Goal: Task Accomplishment & Management: Manage account settings

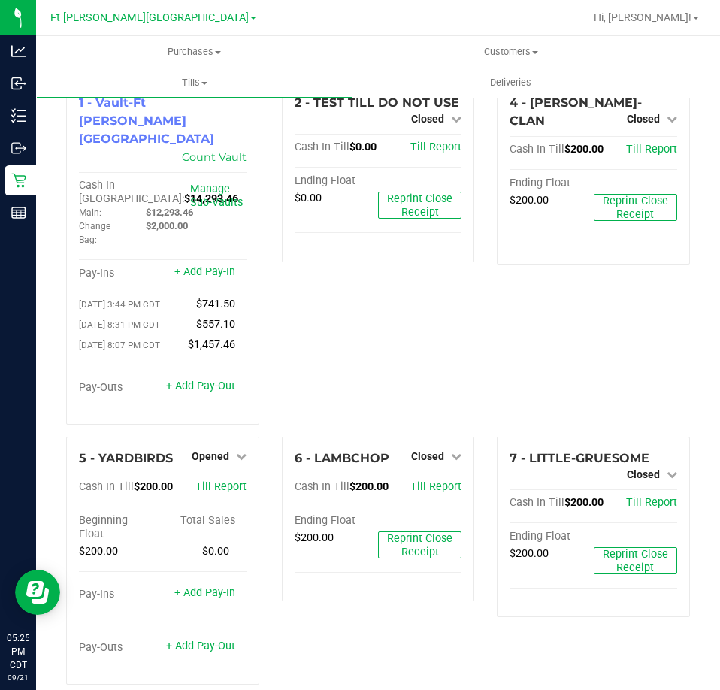
click at [400, 323] on div "2 - TEST TILL DO NOT USE Closed Open Till Cash In Till $0.00 Till Report Ending…" at bounding box center [378, 258] width 216 height 355
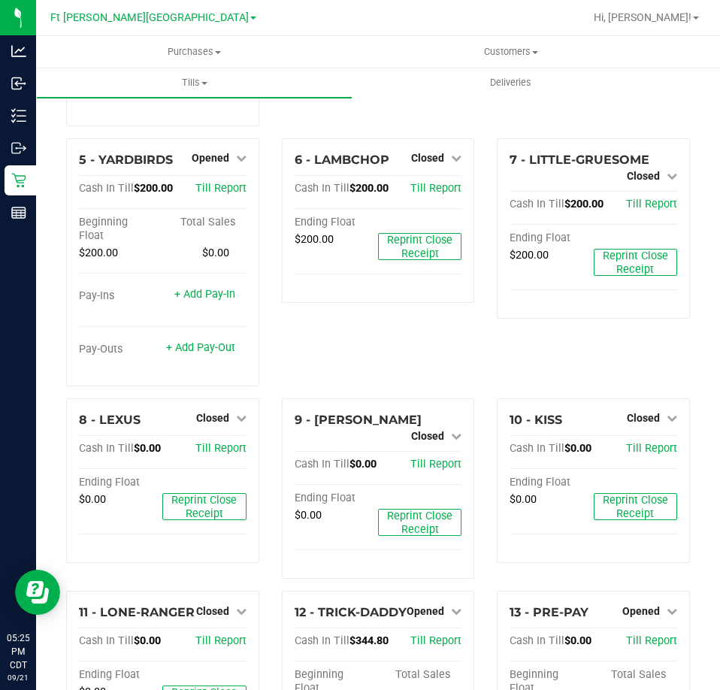
scroll to position [301, 0]
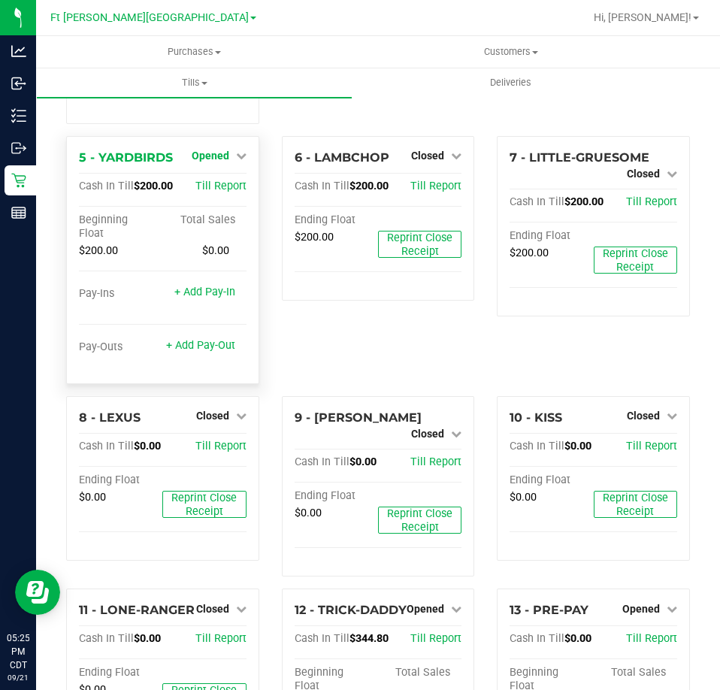
click at [207, 150] on span "Opened" at bounding box center [211, 156] width 38 height 12
click at [228, 180] on link "Close Till" at bounding box center [212, 186] width 41 height 12
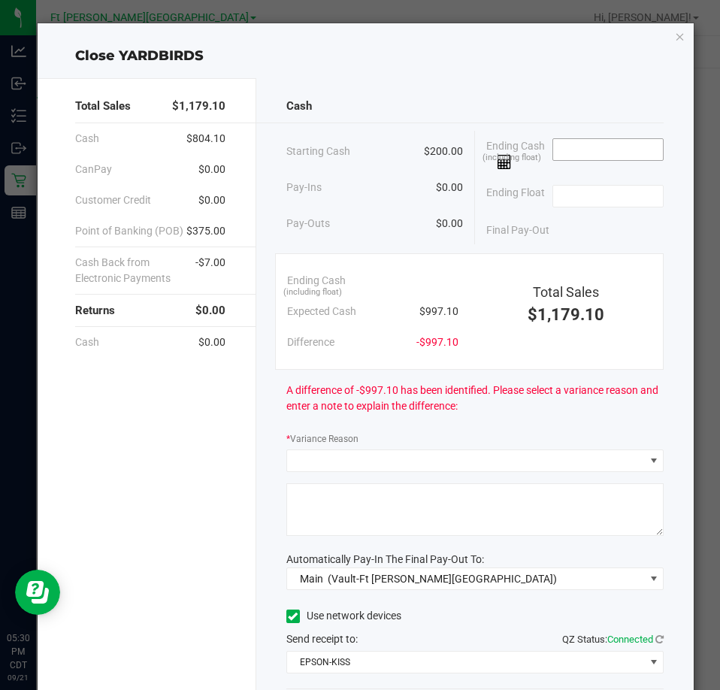
click at [579, 149] on input at bounding box center [608, 149] width 110 height 21
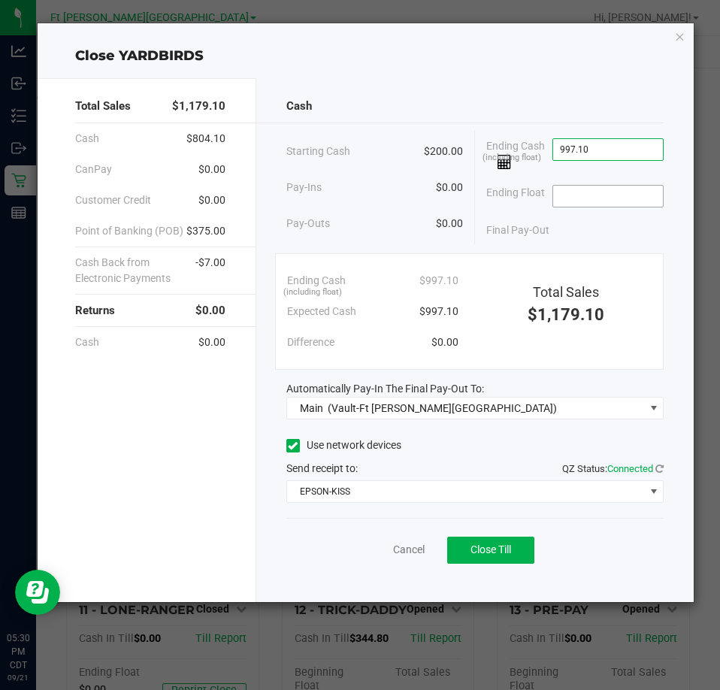
type input "$997.10"
click at [614, 191] on input at bounding box center [608, 196] width 110 height 21
type input "$200.00"
click at [525, 555] on button "Close Till" at bounding box center [490, 549] width 87 height 27
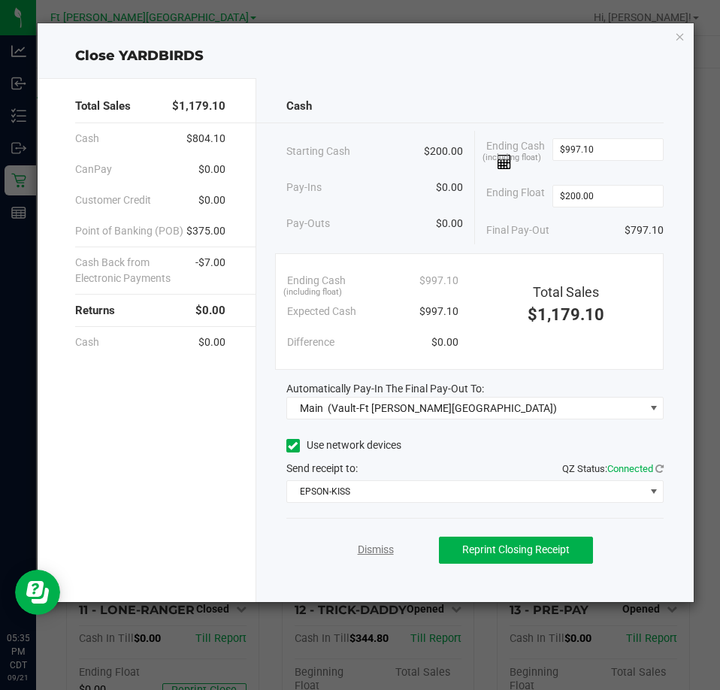
click at [370, 551] on link "Dismiss" at bounding box center [376, 550] width 36 height 16
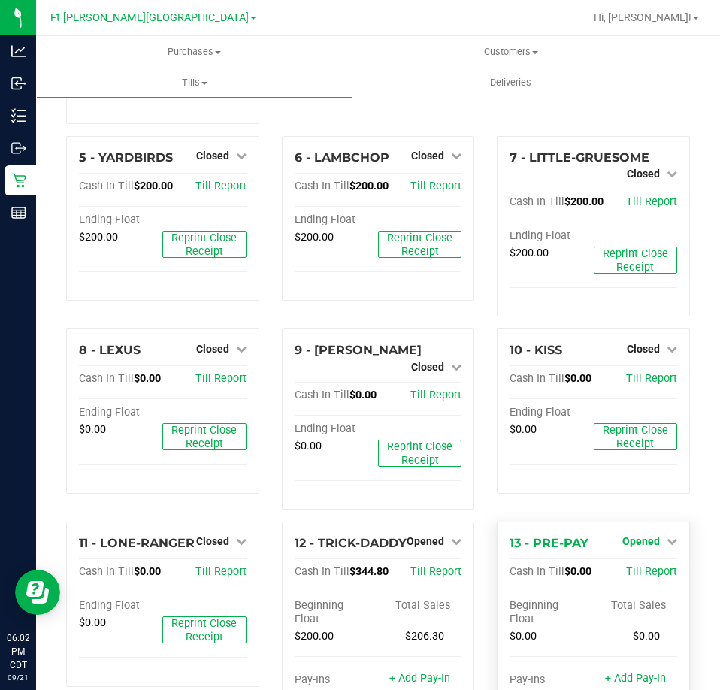
click at [645, 535] on span "Opened" at bounding box center [641, 541] width 38 height 12
click at [641, 567] on link "Close Till" at bounding box center [642, 573] width 41 height 12
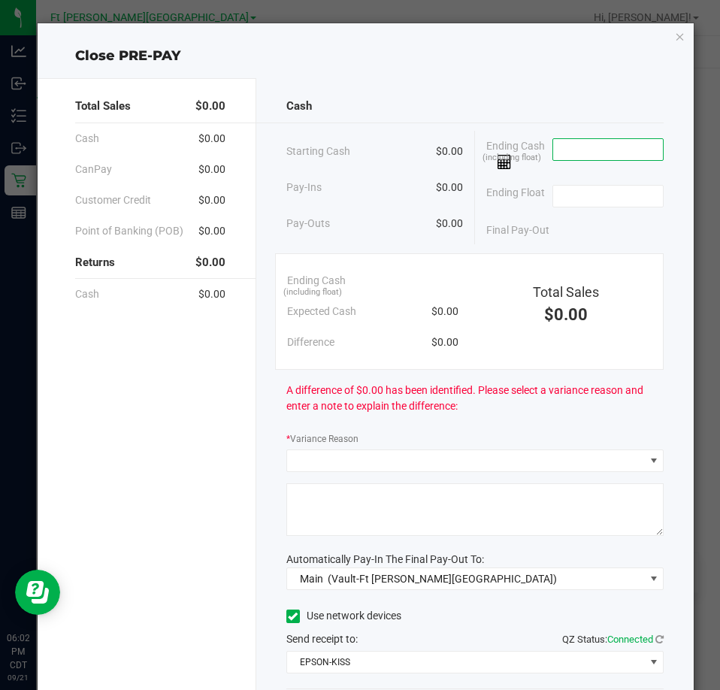
click at [620, 148] on input at bounding box center [608, 149] width 110 height 21
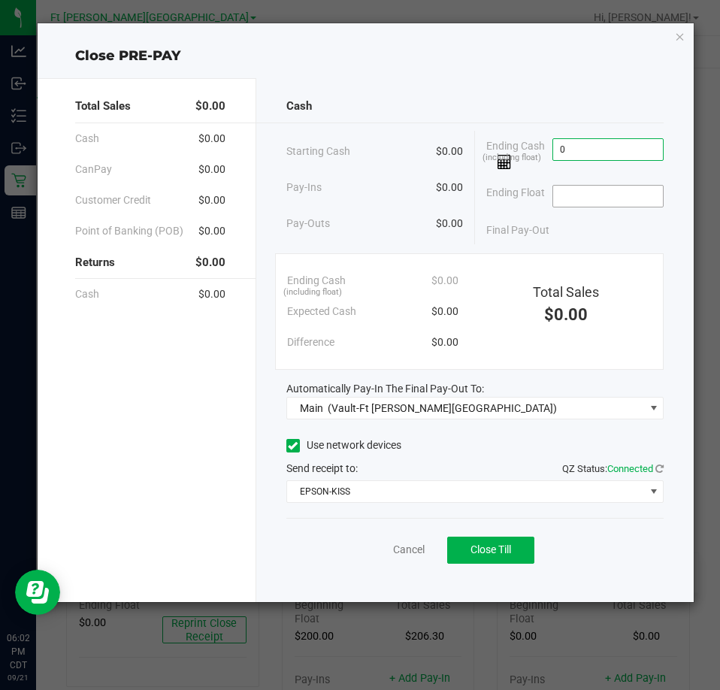
type input "$0.00"
click at [609, 198] on input at bounding box center [608, 196] width 110 height 21
type input "$0.00"
click at [499, 544] on span "Close Till" at bounding box center [490, 549] width 41 height 12
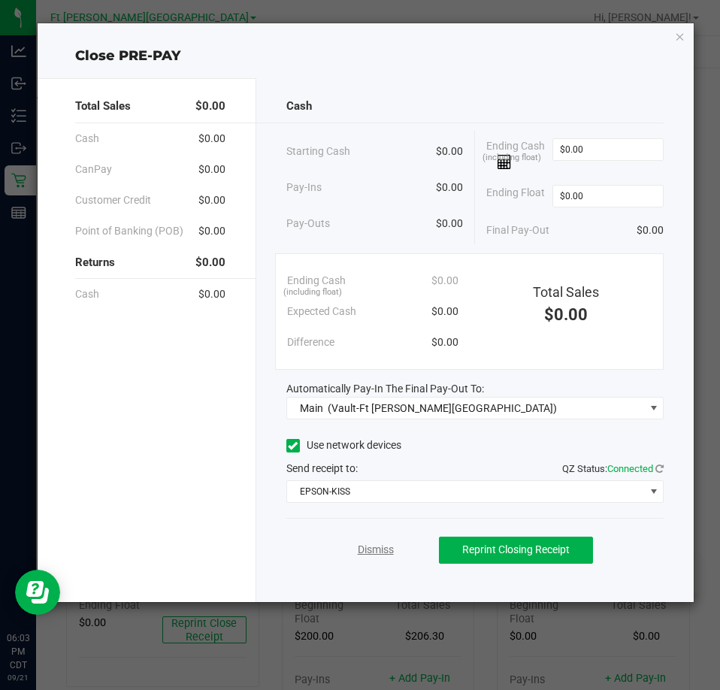
click at [361, 545] on link "Dismiss" at bounding box center [376, 550] width 36 height 16
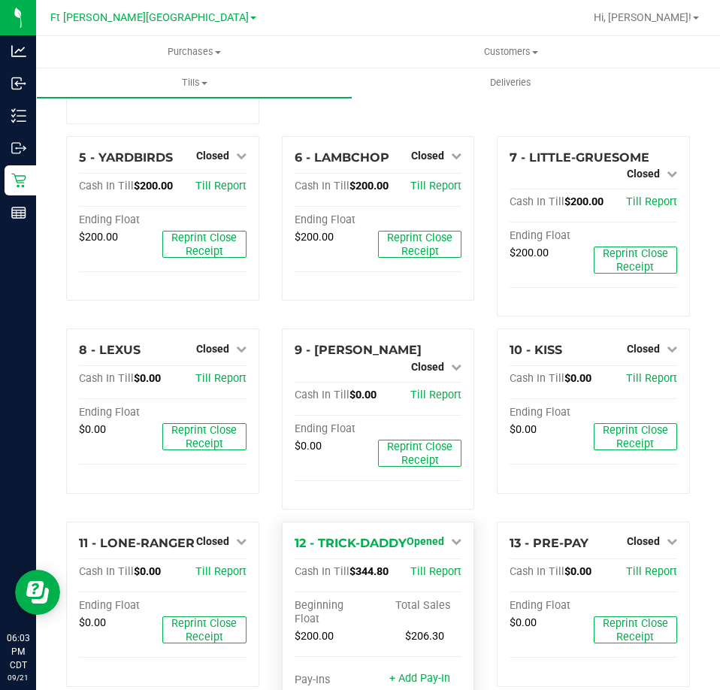
click at [406, 535] on span "Opened" at bounding box center [425, 541] width 38 height 12
click at [414, 567] on link "Close Till" at bounding box center [427, 573] width 41 height 12
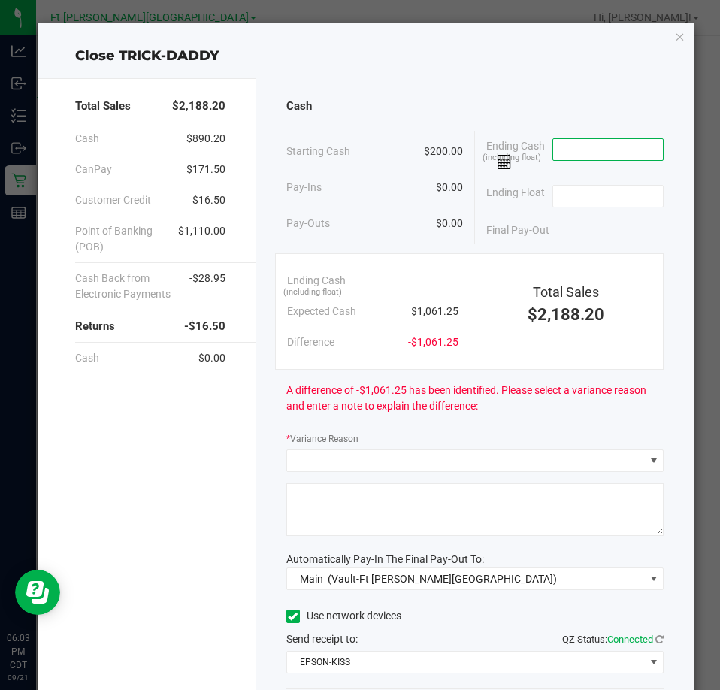
click at [582, 149] on input at bounding box center [608, 149] width 110 height 21
type input "$1,162.75"
click at [595, 192] on input at bounding box center [608, 196] width 110 height 21
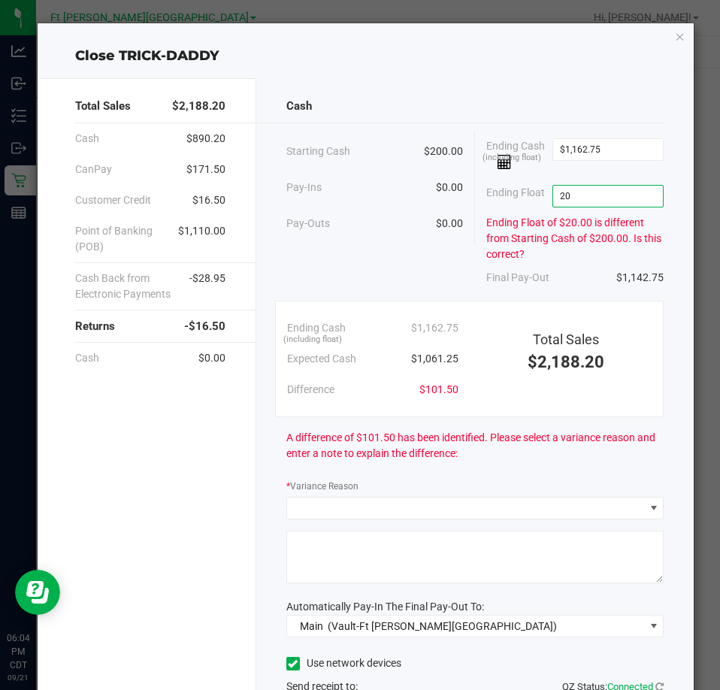
type input "2"
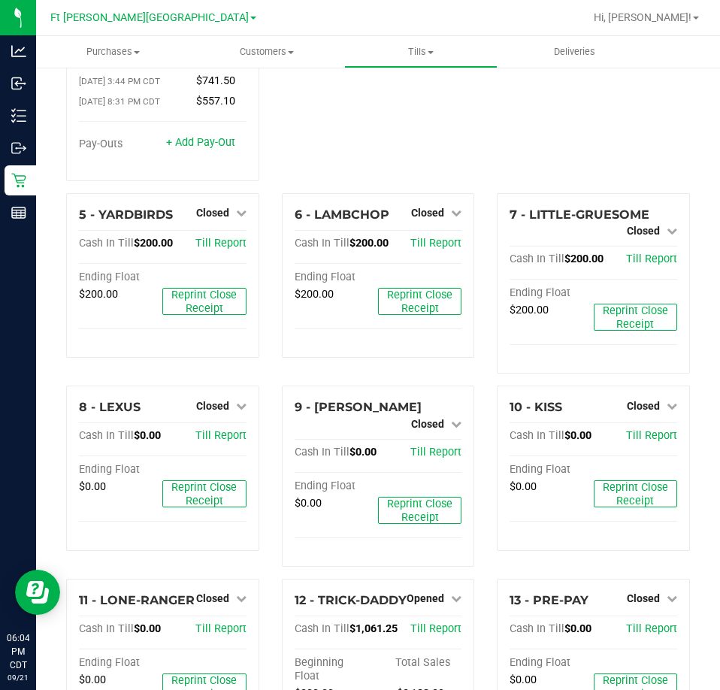
scroll to position [301, 0]
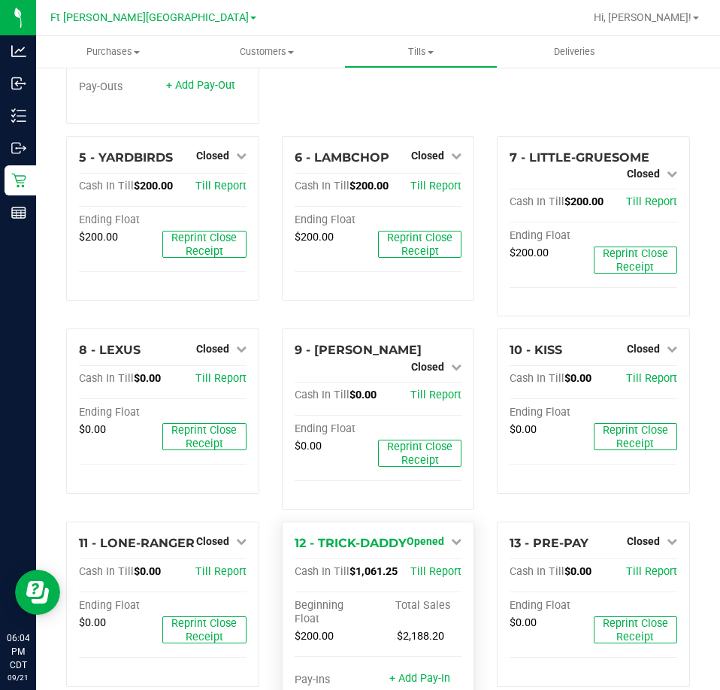
click at [416, 535] on span "Opened" at bounding box center [425, 541] width 38 height 12
click at [422, 567] on link "Close Till" at bounding box center [427, 573] width 41 height 12
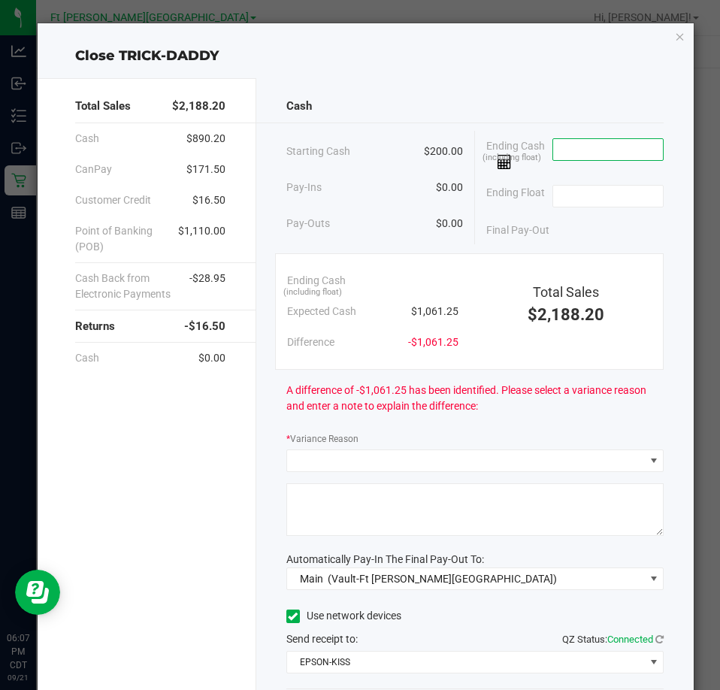
click at [600, 152] on input at bounding box center [608, 149] width 110 height 21
click at [597, 151] on input at bounding box center [608, 149] width 110 height 21
type input "$1,161.75"
click at [590, 427] on div "Cash Starting Cash $200.00 Pay-Ins $0.00 Pay-Outs $0.00 Ending Cash (including …" at bounding box center [474, 425] width 437 height 694
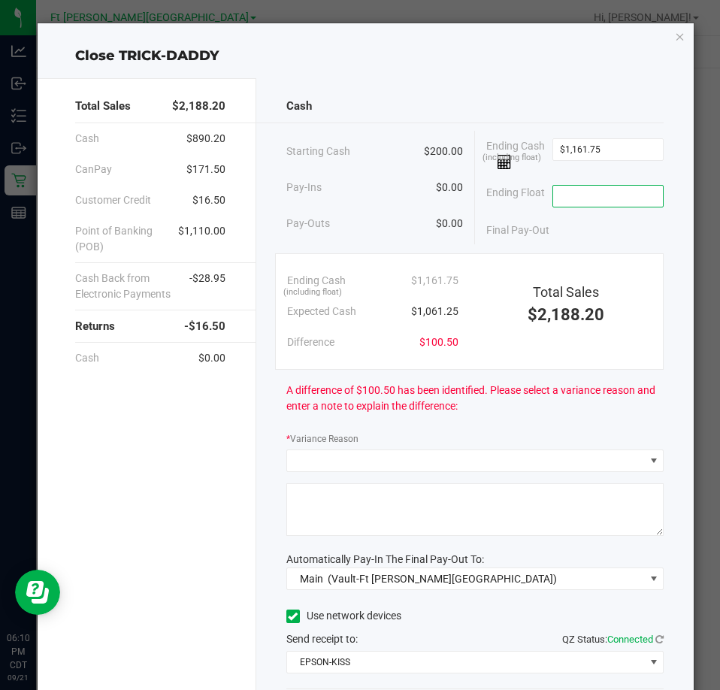
click at [598, 190] on input at bounding box center [608, 196] width 110 height 21
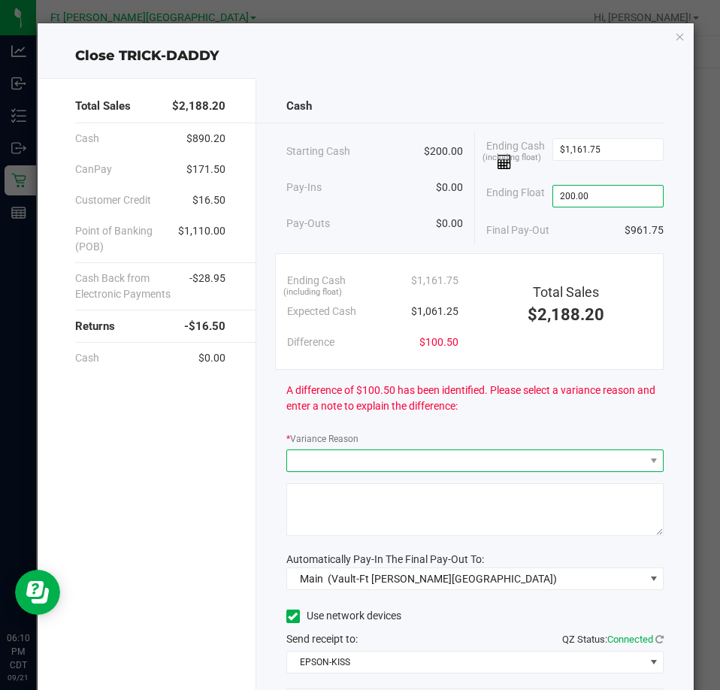
type input "$200.00"
click at [507, 458] on span at bounding box center [465, 460] width 357 height 21
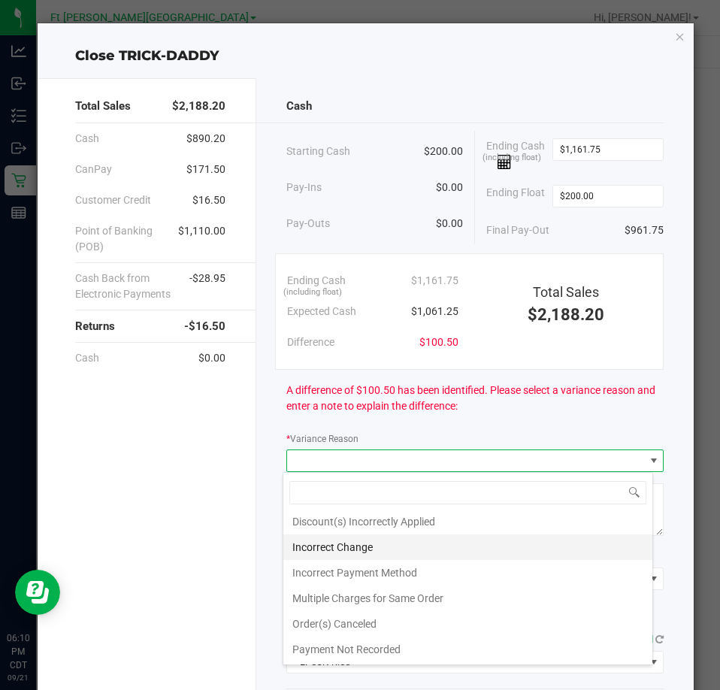
scroll to position [0, 0]
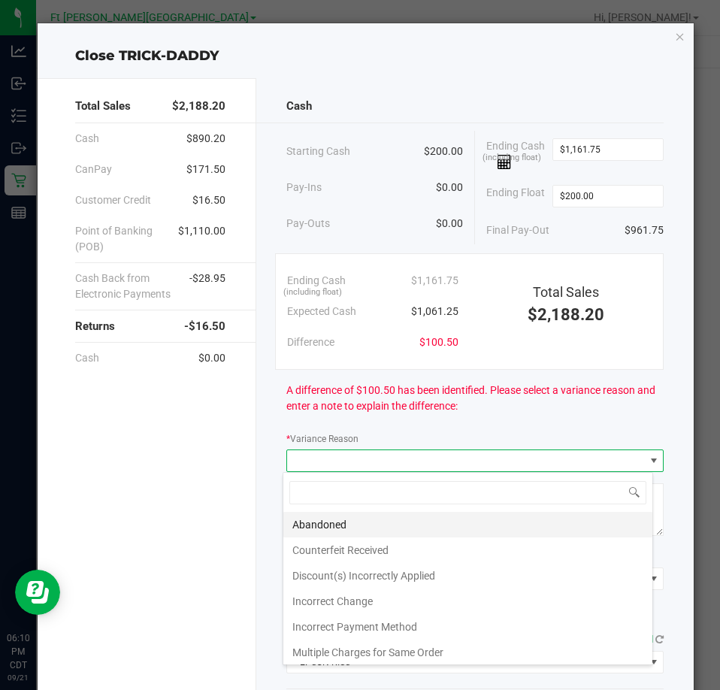
click at [386, 529] on li "Abandoned" at bounding box center [467, 525] width 369 height 26
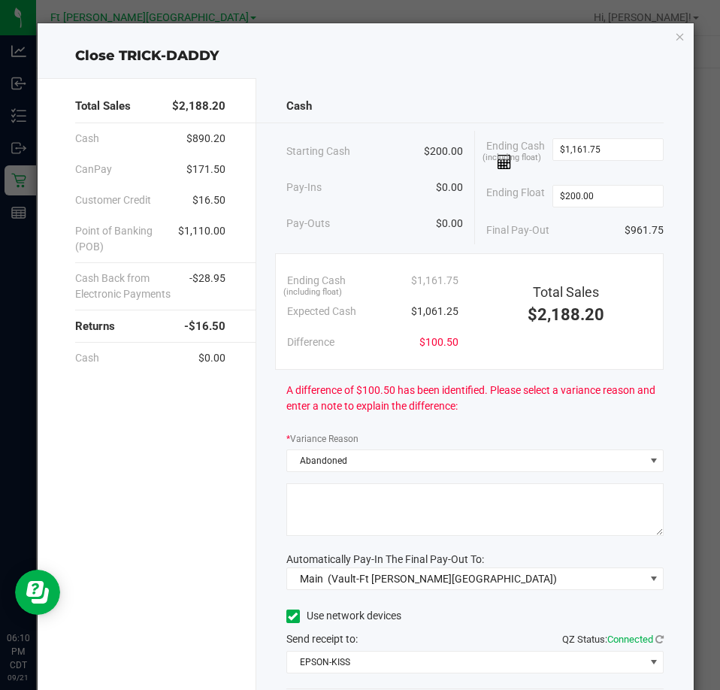
click at [341, 500] on textarea at bounding box center [474, 509] width 377 height 53
click at [342, 501] on textarea at bounding box center [474, 509] width 377 height 53
click at [298, 501] on textarea at bounding box center [474, 509] width 377 height 53
click at [299, 503] on textarea at bounding box center [474, 509] width 377 height 53
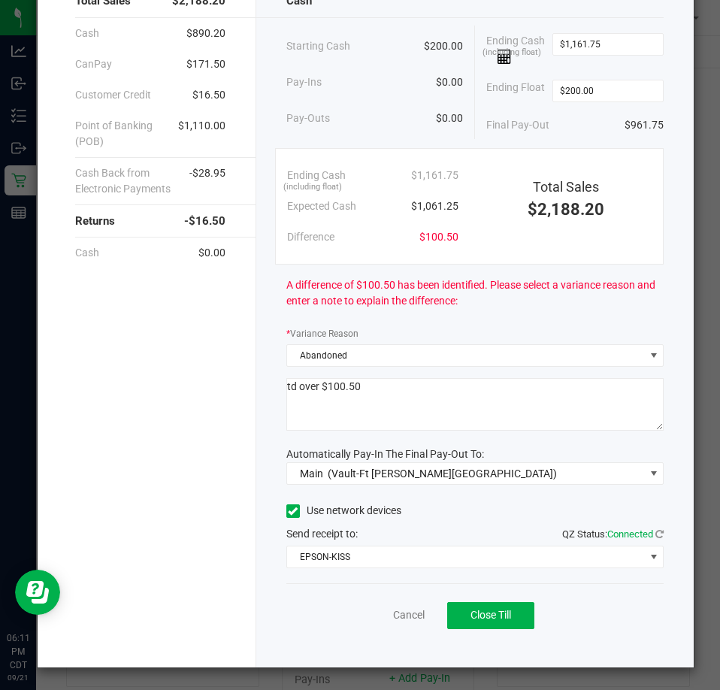
scroll to position [106, 0]
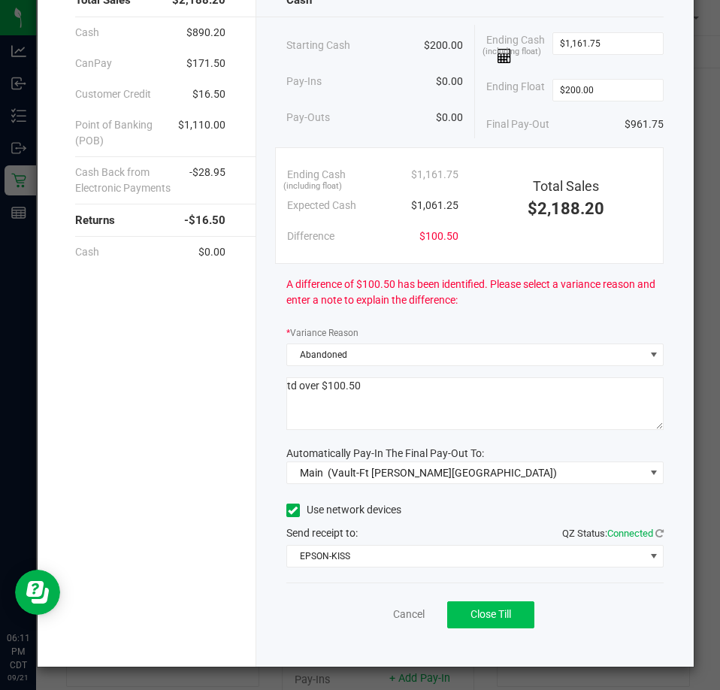
type textarea "td over $100.50"
click at [506, 615] on button "Close Till" at bounding box center [490, 614] width 87 height 27
drag, startPoint x: 361, startPoint y: 617, endPoint x: 369, endPoint y: 613, distance: 9.1
click at [361, 617] on link "Dismiss" at bounding box center [376, 614] width 36 height 16
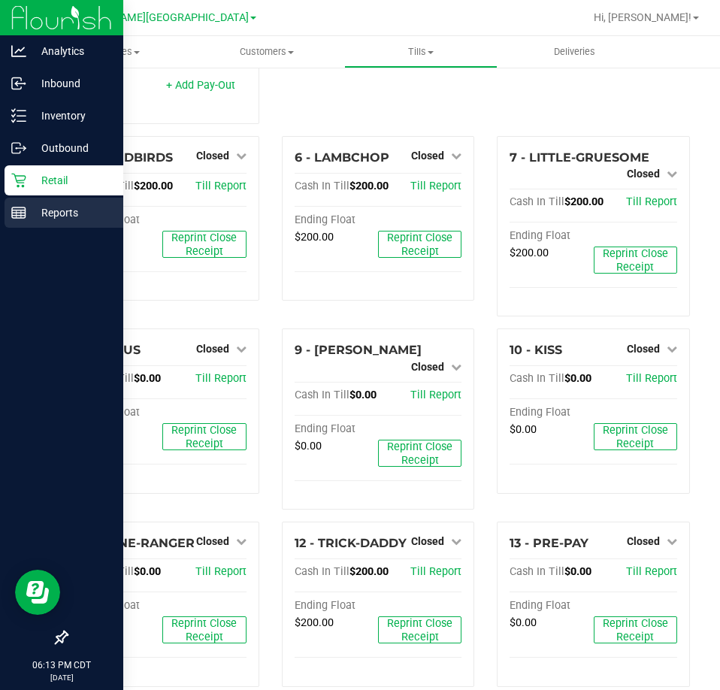
click at [38, 220] on p "Reports" at bounding box center [71, 213] width 90 height 18
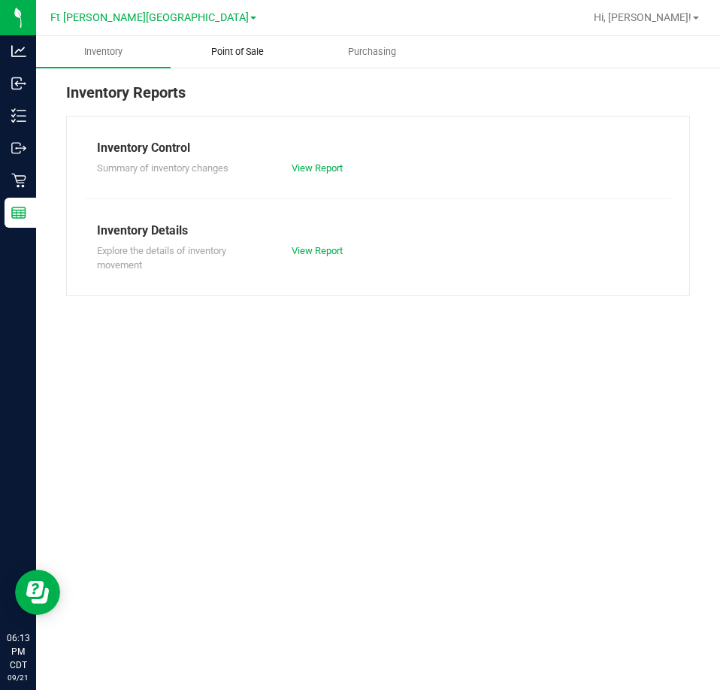
click at [258, 51] on span "Point of Sale" at bounding box center [237, 52] width 93 height 14
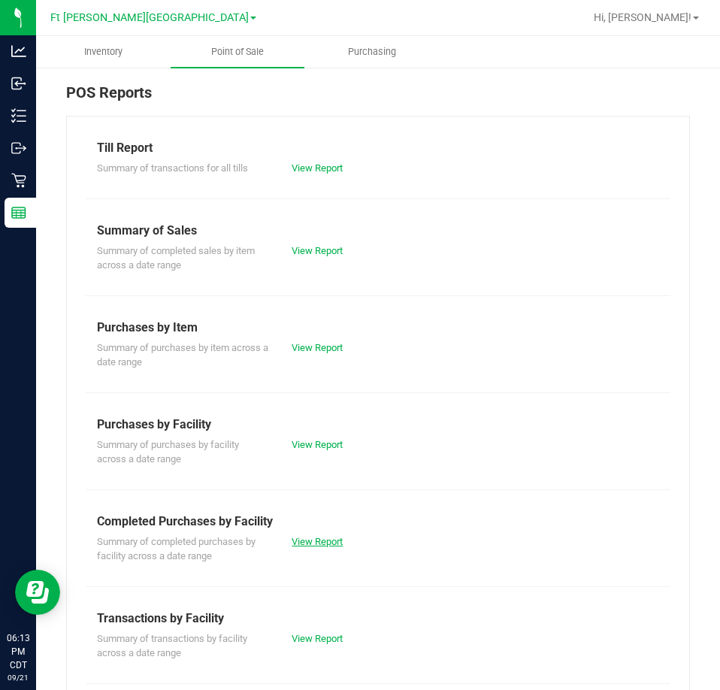
click at [328, 543] on link "View Report" at bounding box center [317, 541] width 51 height 11
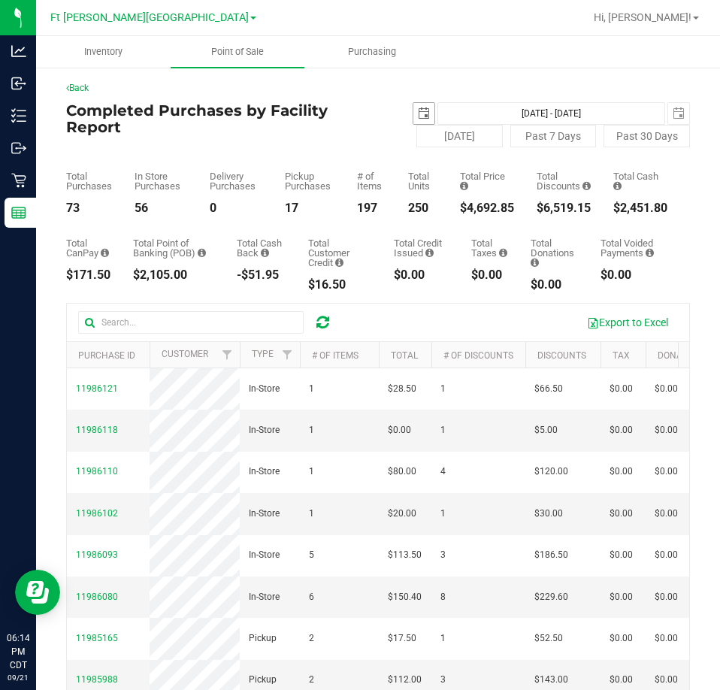
click at [422, 111] on span "select" at bounding box center [424, 113] width 12 height 12
click at [418, 116] on span "select" at bounding box center [424, 113] width 12 height 12
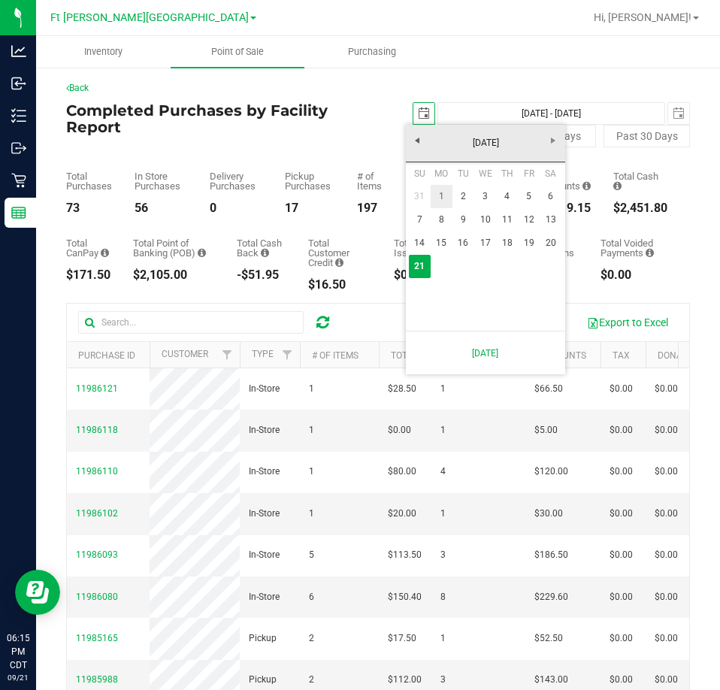
click at [442, 196] on link "1" at bounding box center [442, 196] width 22 height 23
type input "2025-09-01"
type input "Sep 1, 2025 - Sep 21, 2025"
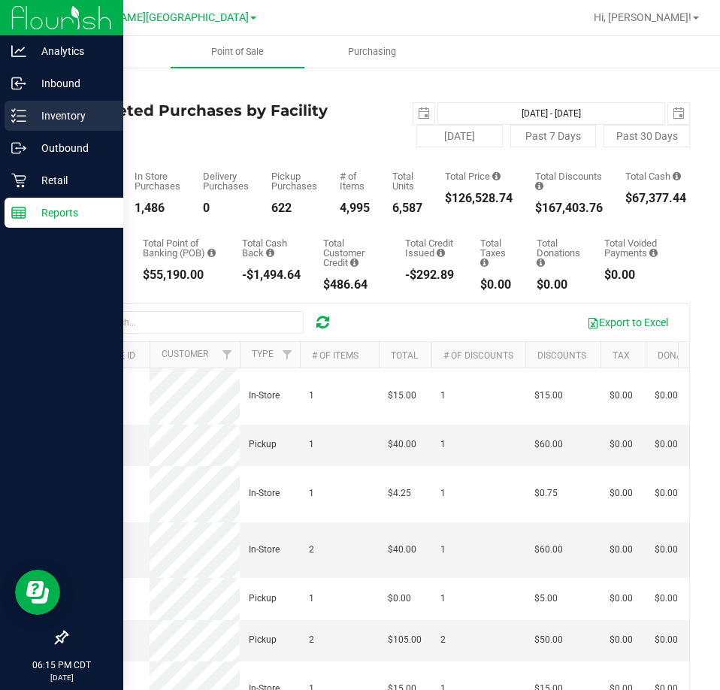
click at [59, 113] on p "Inventory" at bounding box center [71, 116] width 90 height 18
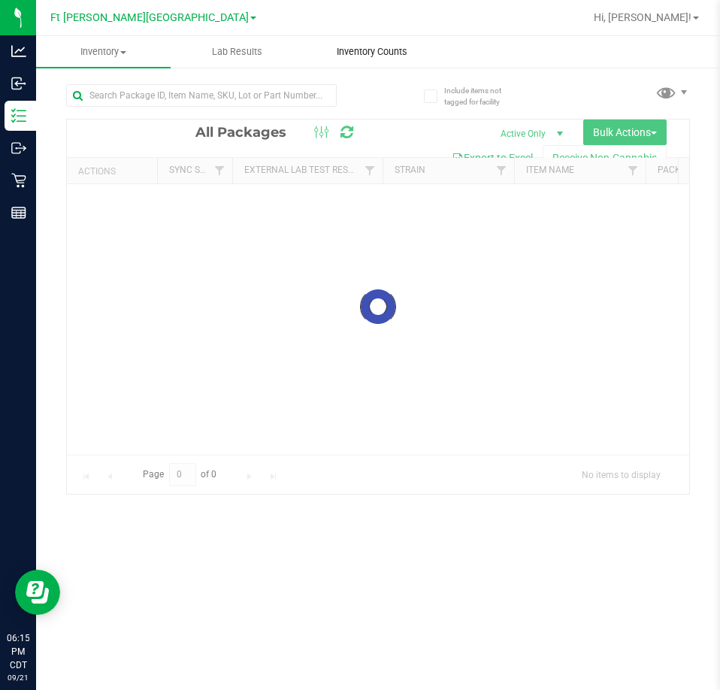
click at [370, 47] on span "Inventory Counts" at bounding box center [371, 52] width 111 height 14
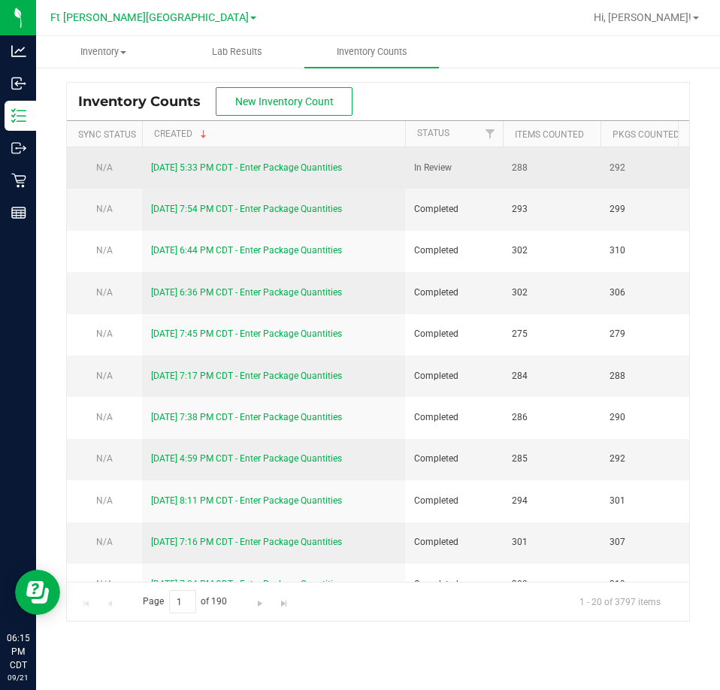
click at [273, 168] on link "9/21/25 5:33 PM CDT - Enter Package Quantities" at bounding box center [246, 167] width 191 height 11
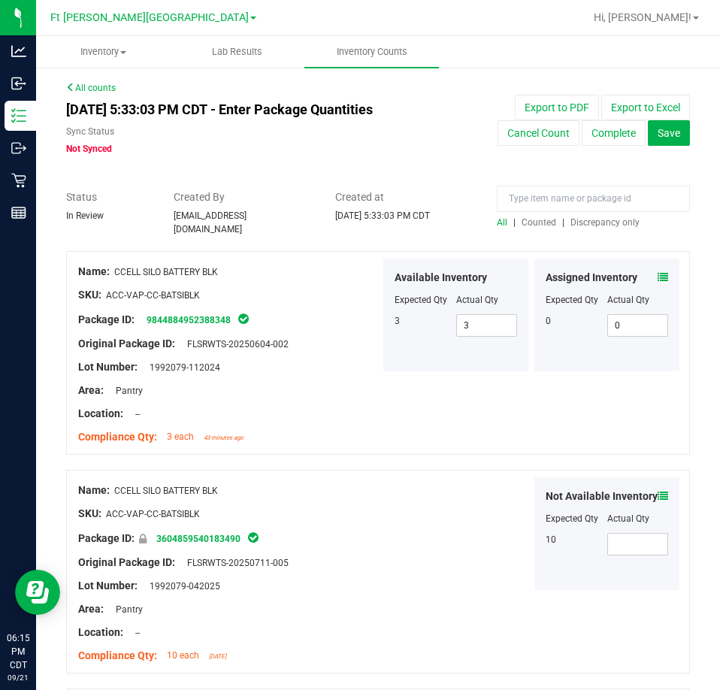
click at [605, 224] on span "Discrepancy only" at bounding box center [604, 222] width 69 height 11
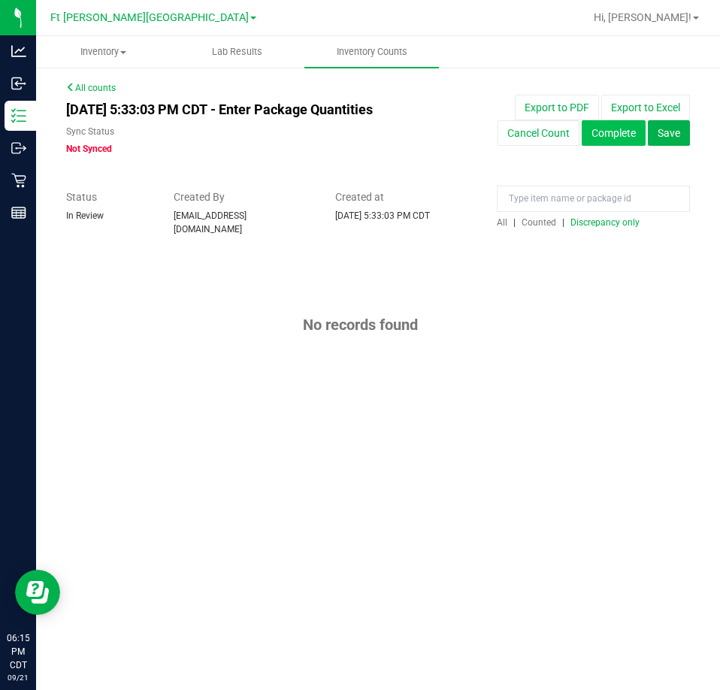
click at [612, 139] on button "Complete" at bounding box center [614, 133] width 64 height 26
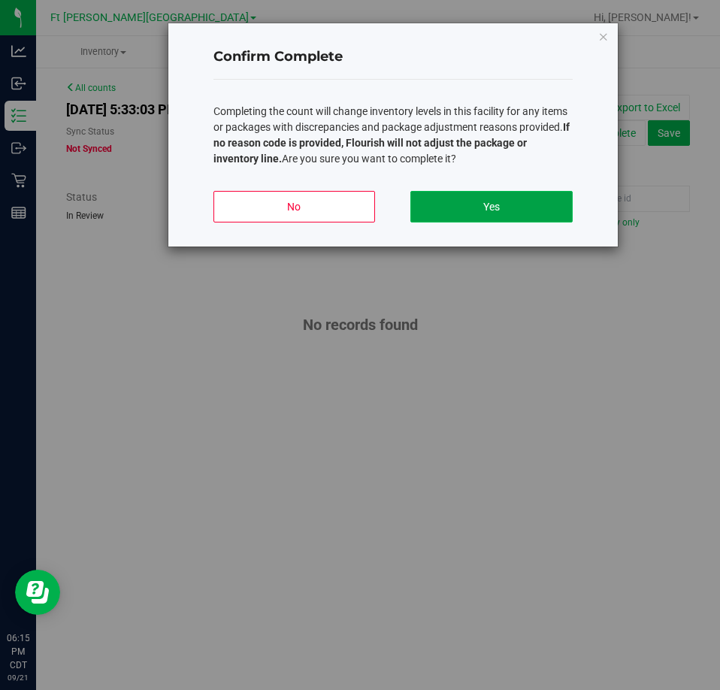
click at [531, 212] on button "Yes" at bounding box center [491, 207] width 162 height 32
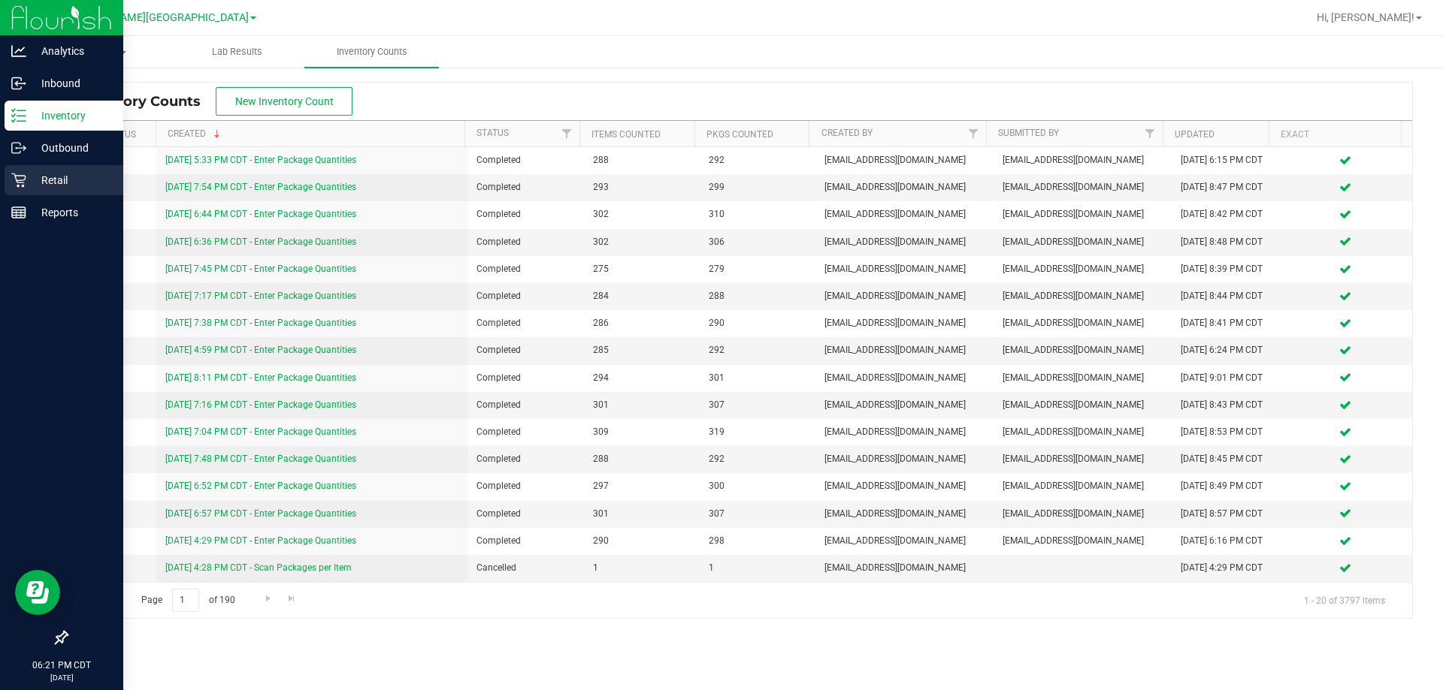
click at [56, 184] on p "Retail" at bounding box center [71, 180] width 90 height 18
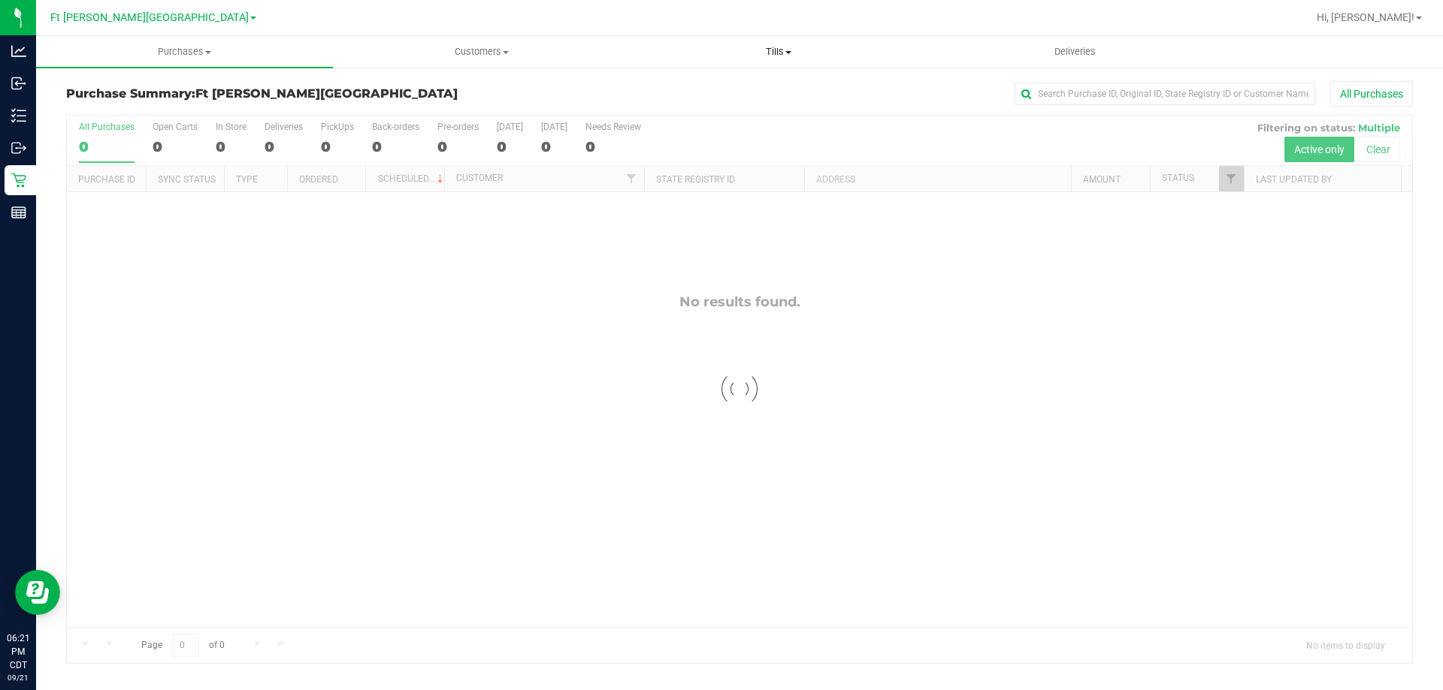
click at [719, 53] on span "Tills" at bounding box center [777, 52] width 295 height 14
click at [719, 115] on span "Reconcile e-payments" at bounding box center [705, 108] width 150 height 13
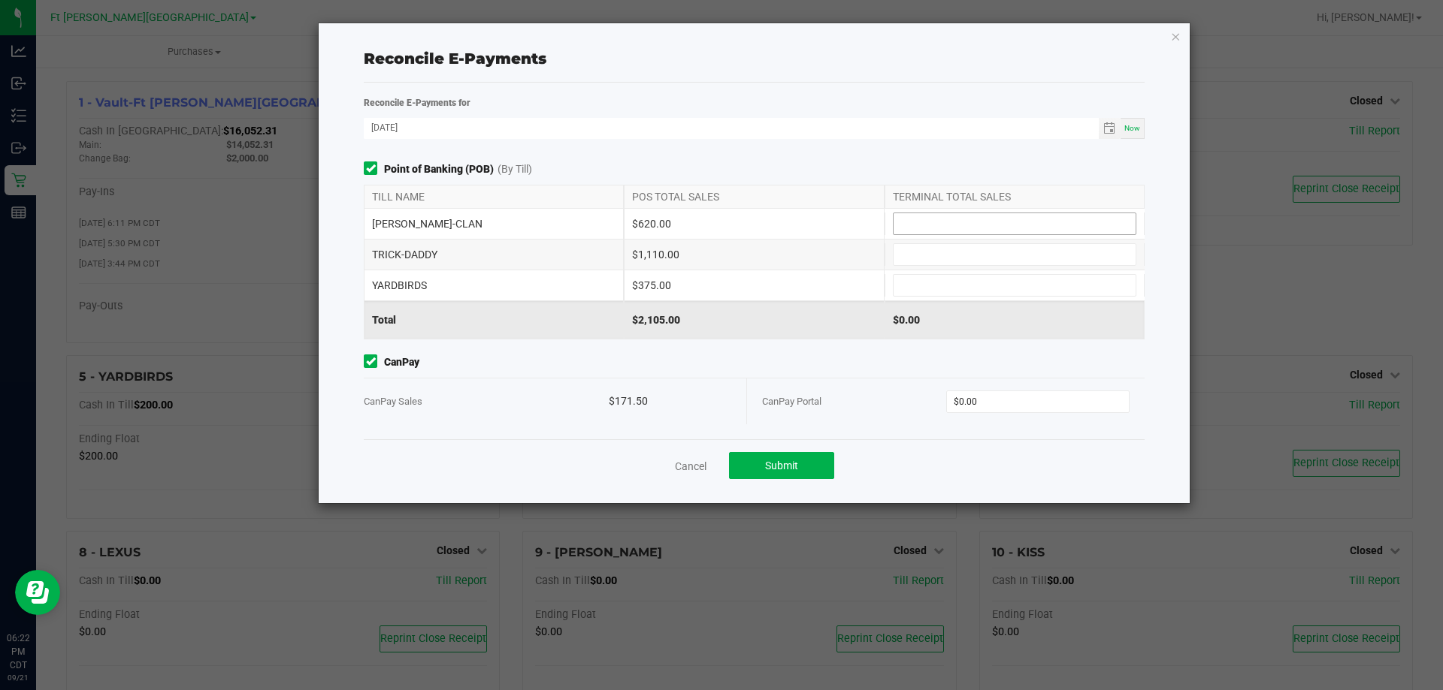
click at [719, 220] on input at bounding box center [1014, 223] width 242 height 21
click at [719, 218] on input at bounding box center [1014, 223] width 242 height 21
type input "$620.00"
type input "$1,110.00"
type input "$375.00"
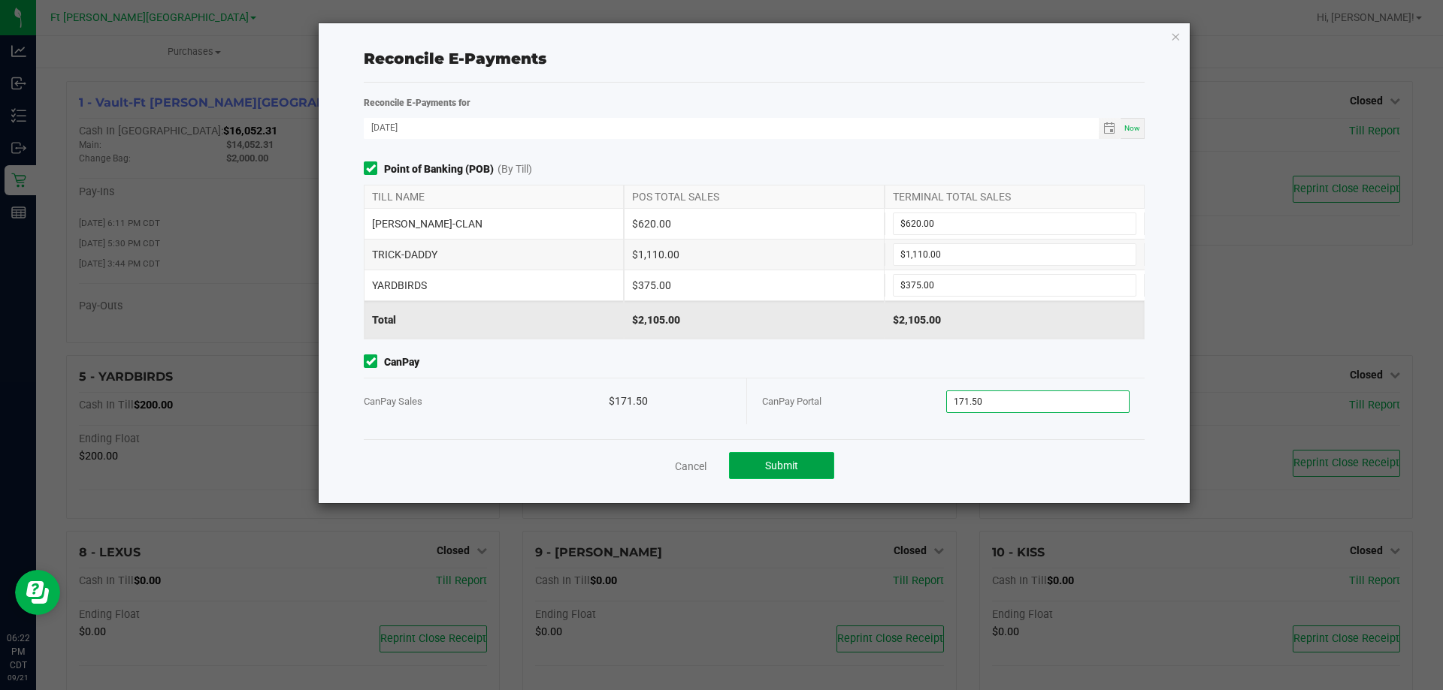
type input "$171.50"
click at [719, 467] on button "Submit" at bounding box center [781, 465] width 105 height 27
